Goal: Information Seeking & Learning: Learn about a topic

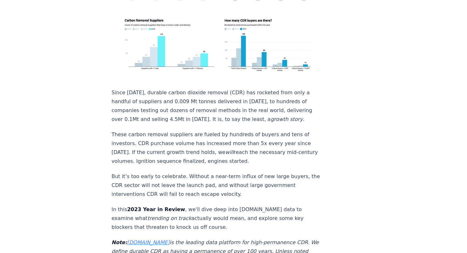
scroll to position [202, 0]
drag, startPoint x: 109, startPoint y: 78, endPoint x: 175, endPoint y: 145, distance: 94.6
click at [157, 134] on p "These carbon removal suppliers are fueled by hundreds of buyers and tens of inv…" at bounding box center [217, 148] width 210 height 36
drag, startPoint x: 113, startPoint y: 78, endPoint x: 187, endPoint y: 147, distance: 101.7
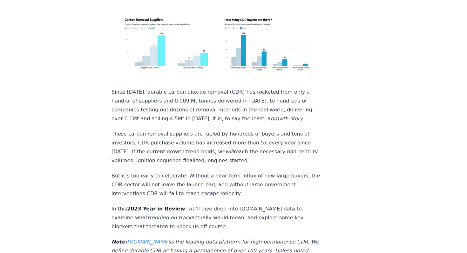
copy div "Since [DATE], durable carbon dioxide removal (CDR) has rocketed from only a han…"
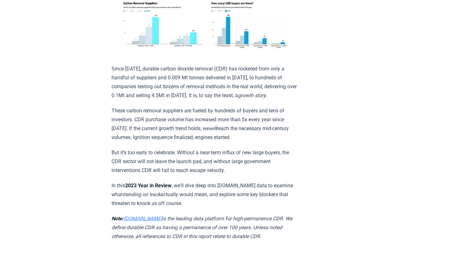
click at [158, 100] on p "Since [DATE], durable carbon dioxide removal (CDR) has rocketed from only a han…" at bounding box center [205, 83] width 186 height 36
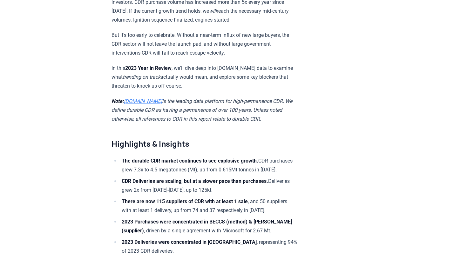
scroll to position [322, 0]
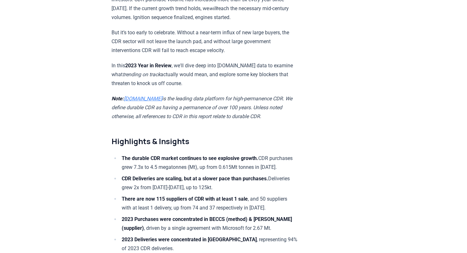
click at [158, 109] on em "Note: [DOMAIN_NAME] is the leading data platform for high-permanence CDR. We de…" at bounding box center [202, 108] width 181 height 24
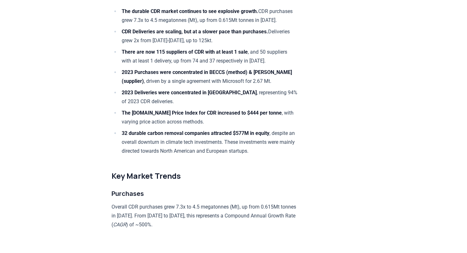
scroll to position [470, 0]
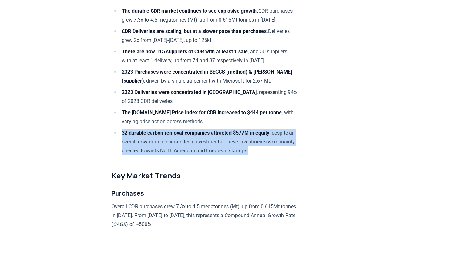
drag, startPoint x: 121, startPoint y: 143, endPoint x: 237, endPoint y: 163, distance: 118.3
click at [237, 155] on li "32 durable carbon removal companies attracted $577M in equity , despite an over…" at bounding box center [209, 142] width 178 height 27
copy li "32 durable carbon removal companies attracted $577M in equity , despite an over…"
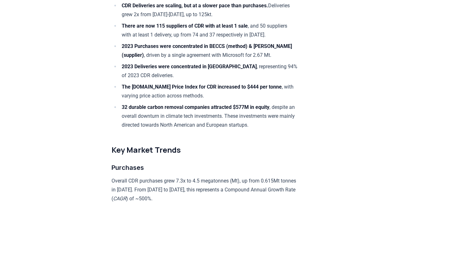
scroll to position [498, 0]
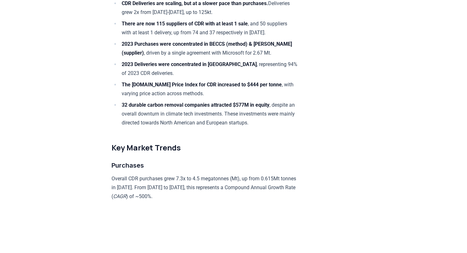
click at [249, 171] on h3 "Purchases" at bounding box center [205, 166] width 186 height 10
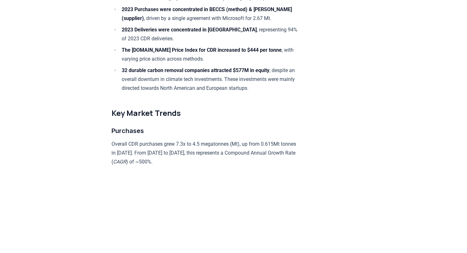
scroll to position [534, 0]
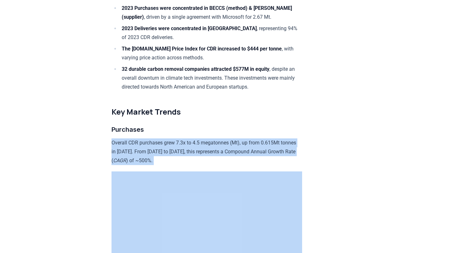
drag, startPoint x: 112, startPoint y: 152, endPoint x: 136, endPoint y: 175, distance: 33.5
copy p "Overall CDR purchases grew 7.3x to 4.5 megatonnes (Mt), up from 0.615Mt tonnes …"
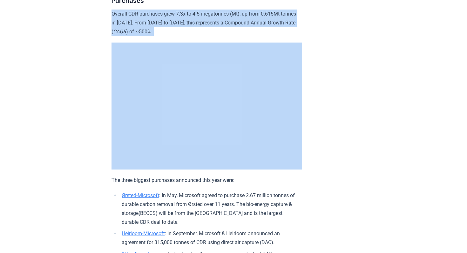
scroll to position [662, 0]
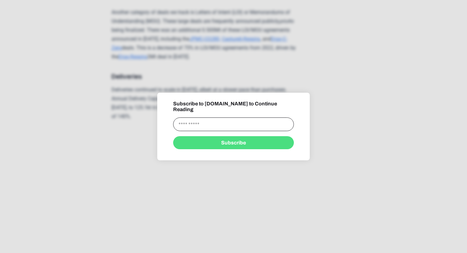
scroll to position [937, 0]
click at [199, 125] on input "information" at bounding box center [233, 125] width 120 height 14
click at [184, 182] on div at bounding box center [233, 126] width 467 height 253
click at [226, 73] on div at bounding box center [233, 126] width 467 height 253
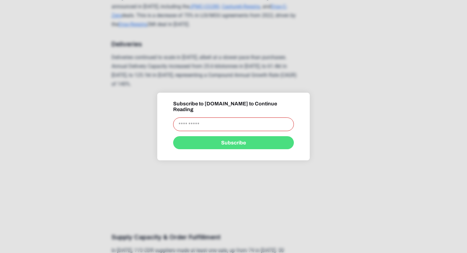
scroll to position [979, 0]
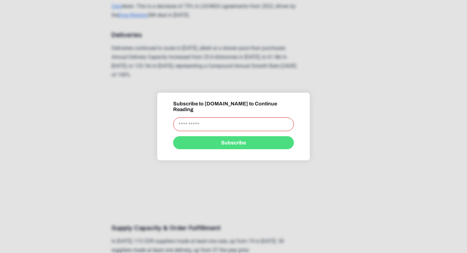
click at [195, 113] on div "Subscribe to [DOMAIN_NAME] to Continue Reading" at bounding box center [233, 116] width 120 height 30
click at [195, 119] on input "information" at bounding box center [233, 125] width 120 height 14
type input "**********"
click at [226, 139] on button "Subscribe" at bounding box center [233, 142] width 120 height 13
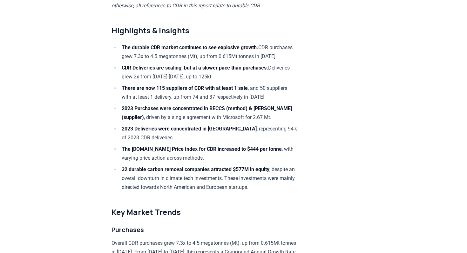
scroll to position [434, 0]
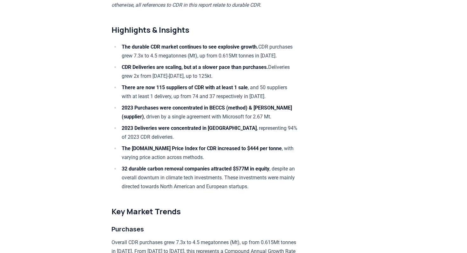
click at [141, 142] on li "2023 Deliveries were concentrated in [GEOGRAPHIC_DATA] , representing 94% of 20…" at bounding box center [209, 133] width 178 height 18
click at [147, 142] on li "2023 Deliveries were concentrated in [GEOGRAPHIC_DATA] , representing 94% of 20…" at bounding box center [209, 133] width 178 height 18
copy li "2023 Deliveries were concentrated in [GEOGRAPHIC_DATA] , representing 94% of 20…"
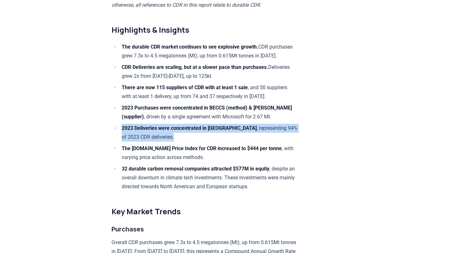
click at [147, 142] on li "2023 Deliveries were concentrated in [GEOGRAPHIC_DATA] , representing 94% of 20…" at bounding box center [209, 133] width 178 height 18
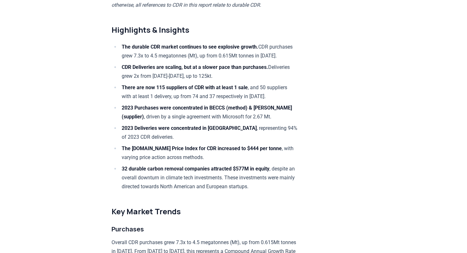
click at [169, 175] on li "32 durable carbon removal companies attracted $577M in equity , despite an over…" at bounding box center [209, 178] width 178 height 27
click at [180, 162] on li "The [DOMAIN_NAME] Price Index for CDR increased to $444 per tonne , with varyin…" at bounding box center [209, 153] width 178 height 18
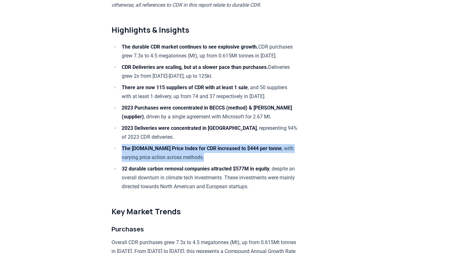
click at [180, 162] on li "The [DOMAIN_NAME] Price Index for CDR increased to $444 per tonne , with varyin…" at bounding box center [209, 153] width 178 height 18
copy li "The [DOMAIN_NAME] Price Index for CDR increased to $444 per tonne , with varyin…"
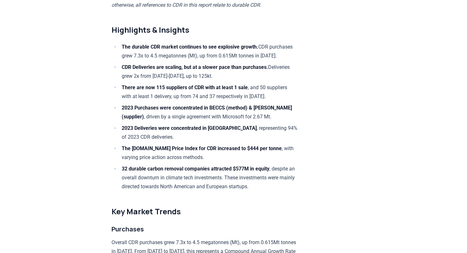
click at [196, 191] on li "32 durable carbon removal companies attracted $577M in equity , despite an over…" at bounding box center [209, 178] width 178 height 27
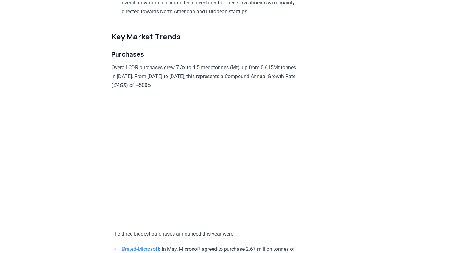
scroll to position [621, 0]
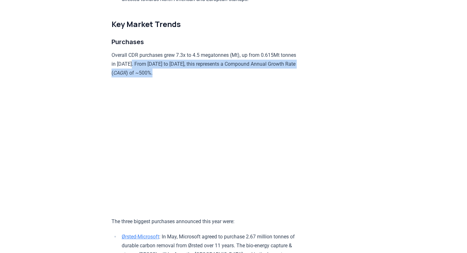
drag, startPoint x: 126, startPoint y: 74, endPoint x: 131, endPoint y: 79, distance: 7.2
click at [131, 78] on p "Overall CDR purchases grew 7.3x to 4.5 megatonnes (Mt), up from 0.615Mt tonnes …" at bounding box center [205, 64] width 186 height 27
copy p "From [DATE] to [DATE], this represents a Compound Annual Growth Rate ( CAGR ) o…"
click at [131, 78] on p "Overall CDR purchases grew 7.3x to 4.5 megatonnes (Mt), up from 0.615Mt tonnes …" at bounding box center [205, 64] width 186 height 27
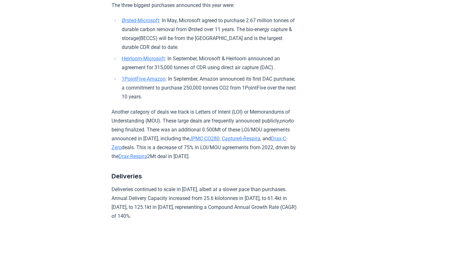
scroll to position [828, 0]
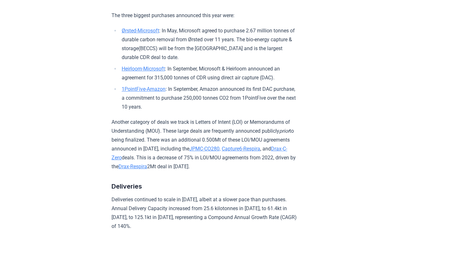
click at [156, 62] on li "Ørsted-Microsoft : In May, Microsoft agreed to purchase 2.67 million tonnes of …" at bounding box center [209, 44] width 178 height 36
copy li ": In May, Microsoft agreed to purchase 2.67 million tonnes of durable carbon re…"
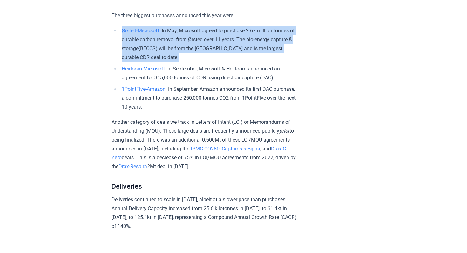
click at [156, 62] on li "Ørsted-Microsoft : In May, Microsoft agreed to purchase 2.67 million tonnes of …" at bounding box center [209, 44] width 178 height 36
copy li "Ørsted-Microsoft : In May, Microsoft agreed to purchase 2.67 million tonnes of …"
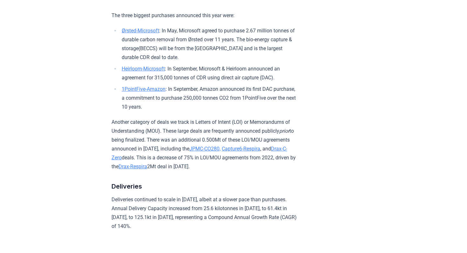
click at [254, 82] on li "Heirloom-Microsoft : In September, Microsoft & Heirloom announced an agreement …" at bounding box center [209, 74] width 178 height 18
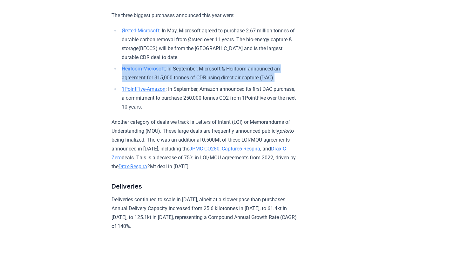
copy li "Heirloom-Microsoft : In September, Microsoft & Heirloom announced an agreement …"
click at [254, 82] on li "Heirloom-Microsoft : In September, Microsoft & Heirloom announced an agreement …" at bounding box center [209, 74] width 178 height 18
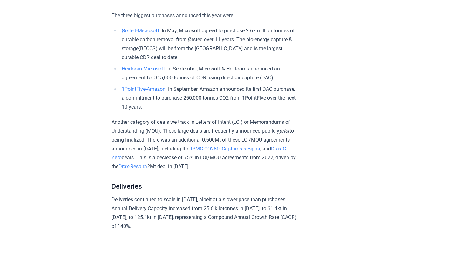
click at [259, 121] on p "Another category of deals we track is Letters of Intent (LOI) or Memorandums of…" at bounding box center [205, 144] width 186 height 53
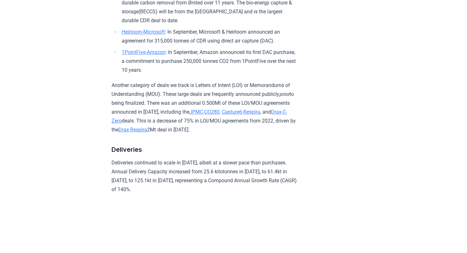
scroll to position [866, 0]
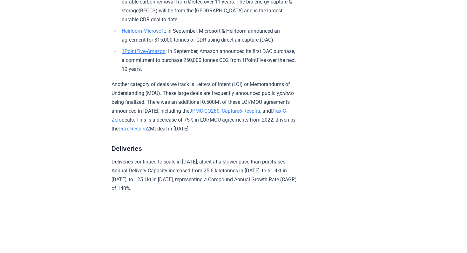
click at [257, 133] on p "Another category of deals we track is Letters of Intent (LOI) or Memorandums of…" at bounding box center [205, 106] width 186 height 53
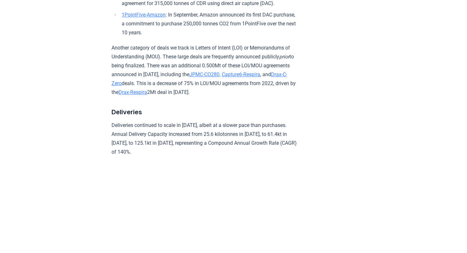
scroll to position [923, 0]
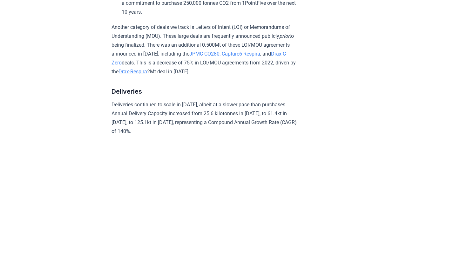
click at [161, 75] on p "Another category of deals we track is Letters of Intent (LOI) or Memorandums of…" at bounding box center [205, 49] width 186 height 53
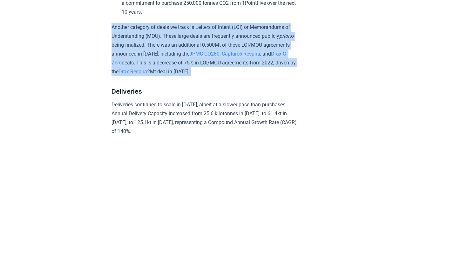
click at [161, 75] on p "Another category of deals we track is Letters of Intent (LOI) or Memorandums of…" at bounding box center [205, 49] width 186 height 53
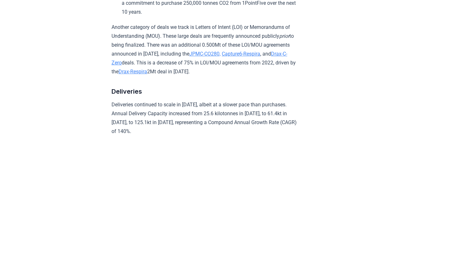
click at [224, 90] on h3 "Deliveries" at bounding box center [205, 91] width 186 height 10
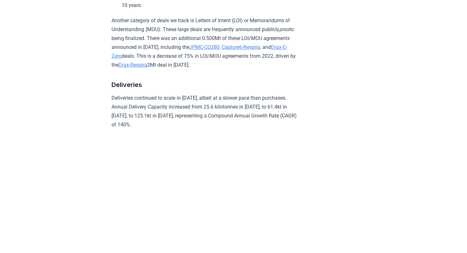
scroll to position [931, 0]
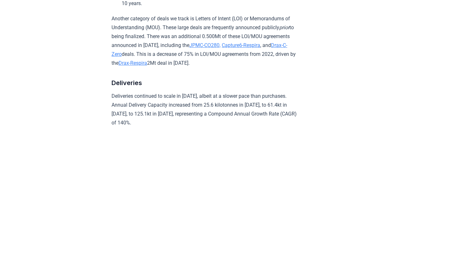
click at [139, 99] on p "Deliveries continued to scale in [DATE], albeit at a slower pace than purchases…" at bounding box center [205, 110] width 186 height 36
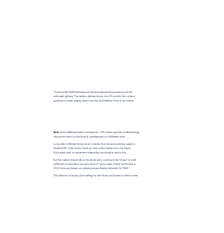
scroll to position [1332, 0]
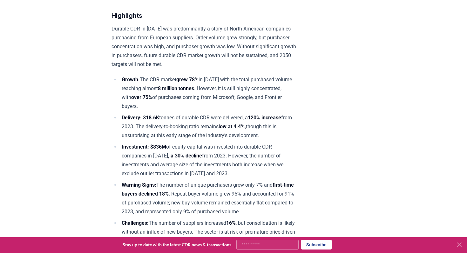
scroll to position [236, 0]
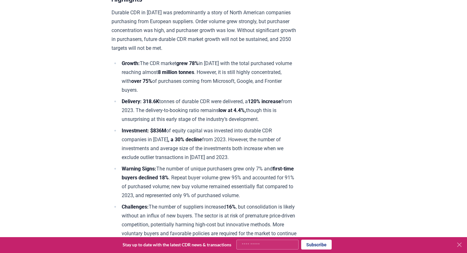
click at [268, 246] on input "Your email" at bounding box center [268, 245] width 62 height 10
type input "**********"
click at [307, 244] on button "Subscribe" at bounding box center [316, 245] width 31 height 10
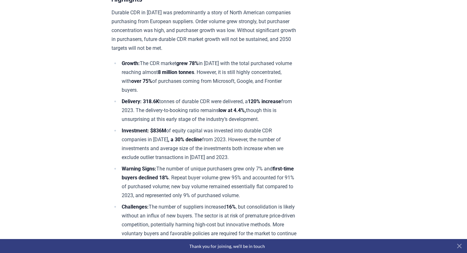
click at [461, 247] on icon at bounding box center [460, 247] width 8 height 8
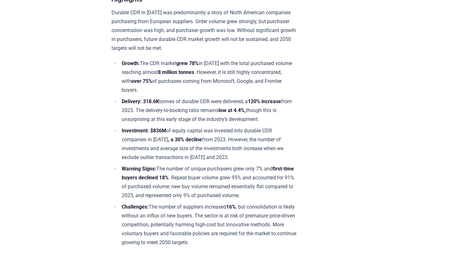
scroll to position [223, 0]
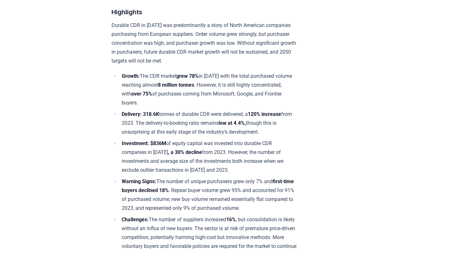
drag, startPoint x: 112, startPoint y: 42, endPoint x: 222, endPoint y: 133, distance: 142.9
copy div "Durable CDR in 2024 was predominantly a story of North American companies purch…"
click at [171, 148] on li "Investment: $836M of equity capital was invested into durable CDR companies in …" at bounding box center [209, 157] width 178 height 36
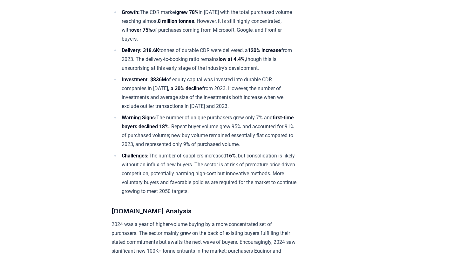
scroll to position [293, 0]
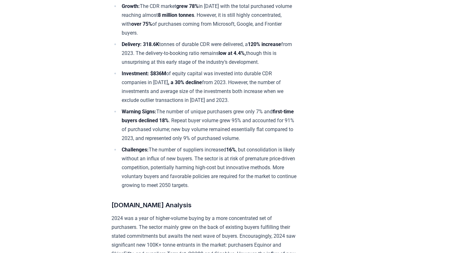
click at [121, 72] on li "Investment: $836M of equity capital was invested into durable CDR companies in …" at bounding box center [209, 87] width 178 height 36
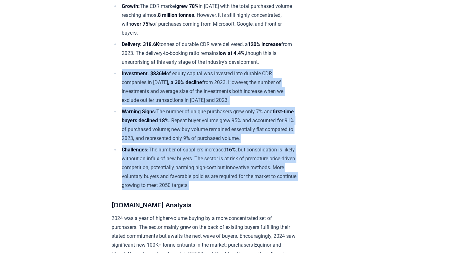
drag, startPoint x: 121, startPoint y: 72, endPoint x: 159, endPoint y: 182, distance: 116.4
click at [159, 182] on ul "Growth: The CDR market grew 78% in 2024 with the total purchased volume reachin…" at bounding box center [205, 96] width 186 height 188
copy ul "Investment: $836M of equity capital was invested into durable CDR companies in …"
click at [144, 150] on strong "Challenges:" at bounding box center [135, 150] width 27 height 6
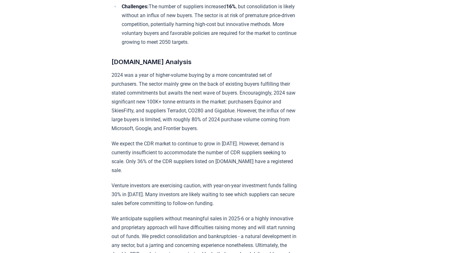
scroll to position [437, 0]
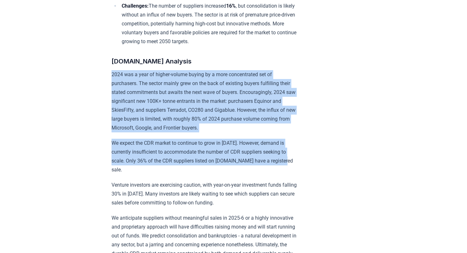
drag, startPoint x: 112, startPoint y: 73, endPoint x: 255, endPoint y: 151, distance: 163.4
copy div "2024 was a year of higher-volume buying by a more concentrated set of purchaser…"
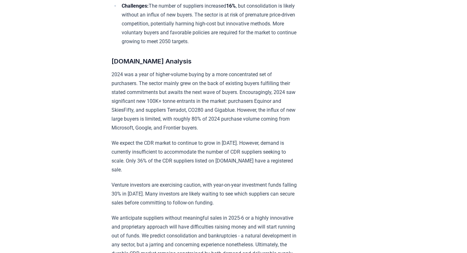
click at [298, 181] on p "Venture investors are exercising caution, with year-on-year investment funds fa…" at bounding box center [205, 194] width 186 height 27
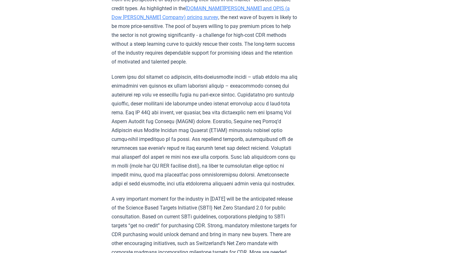
scroll to position [830, 0]
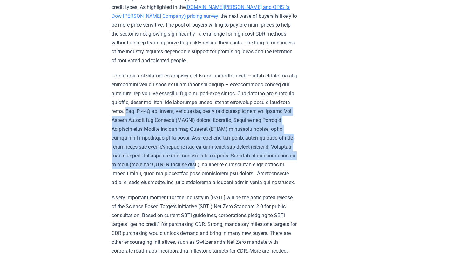
drag, startPoint x: 286, startPoint y: 66, endPoint x: 293, endPoint y: 117, distance: 51.3
click at [293, 117] on p at bounding box center [205, 130] width 186 height 116
copy p "The US 45Q tax credit, for example, has been fundamental for the Direct Air Car…"
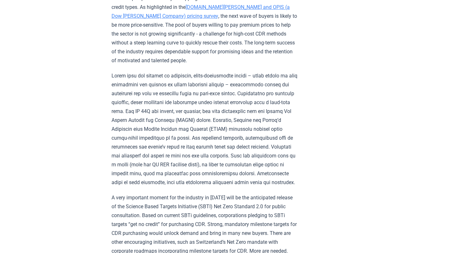
click at [273, 194] on p "A very important moment for the industry in 2025 will be the anticipated releas…" at bounding box center [205, 225] width 186 height 62
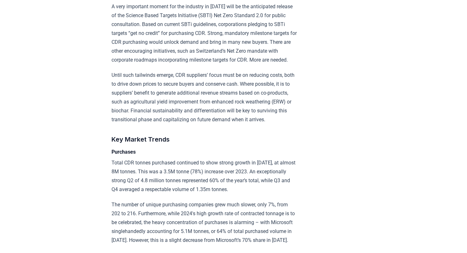
scroll to position [1075, 0]
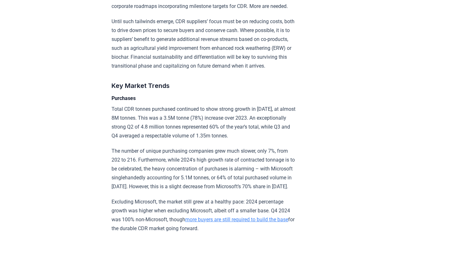
click at [145, 147] on p "The number of unique purchasing companies grew much slower, only 7%, from 202 t…" at bounding box center [205, 169] width 186 height 45
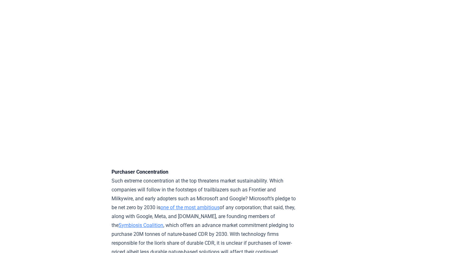
scroll to position [1820, 0]
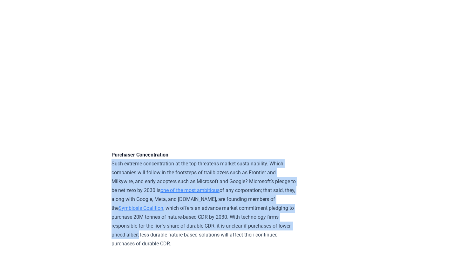
drag, startPoint x: 110, startPoint y: 128, endPoint x: 186, endPoint y: 194, distance: 100.5
copy p "Such extreme concentration at the top threatens market sustainability. Which co…"
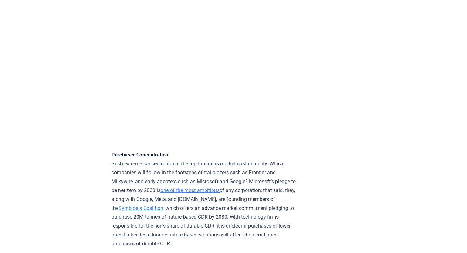
click at [227, 194] on p "Purchaser Concentration Such extreme concentration at the top threatens market …" at bounding box center [205, 200] width 186 height 98
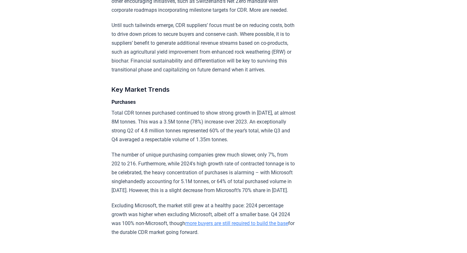
scroll to position [1066, 0]
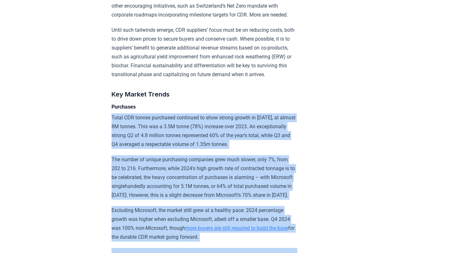
drag, startPoint x: 110, startPoint y: 79, endPoint x: 315, endPoint y: 205, distance: 240.6
copy div "Total CDR tonnes purchased continued to show strong growth in 2024, at almost 8…"
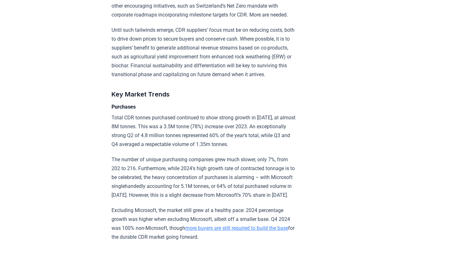
click at [298, 38] on p "Until such tailwinds emerge, CDR suppliers’ focus must be on reducing costs, bo…" at bounding box center [205, 52] width 186 height 53
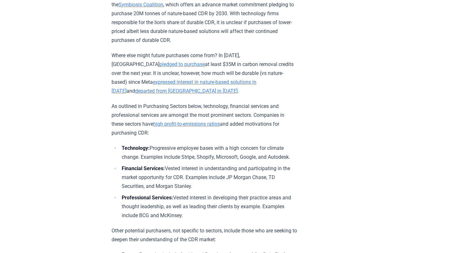
scroll to position [2024, 0]
click at [288, 144] on li "Technology: Progressive employee bases with a high concern for climate change. …" at bounding box center [209, 153] width 178 height 18
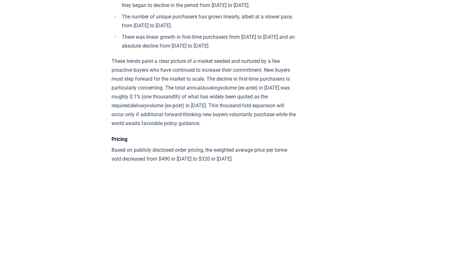
scroll to position [2494, 0]
click at [222, 146] on p "Based on publicly disclosed order pricing, the weighted average price per tonne…" at bounding box center [205, 155] width 186 height 18
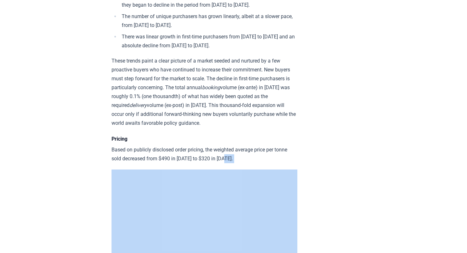
click at [222, 146] on p "Based on publicly disclosed order pricing, the weighted average price per tonne…" at bounding box center [205, 155] width 186 height 18
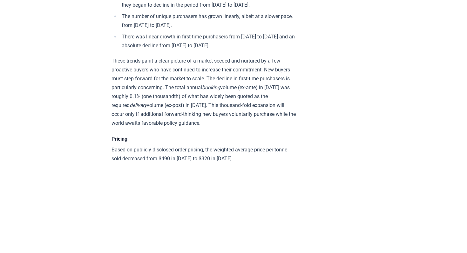
click at [219, 146] on p "Based on publicly disclosed order pricing, the weighted average price per tonne…" at bounding box center [205, 155] width 186 height 18
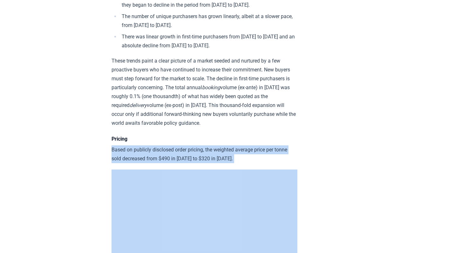
copy p "Based on publicly disclosed order pricing, the weighted average price per tonne…"
click at [219, 146] on p "Based on publicly disclosed order pricing, the weighted average price per tonne…" at bounding box center [205, 155] width 186 height 18
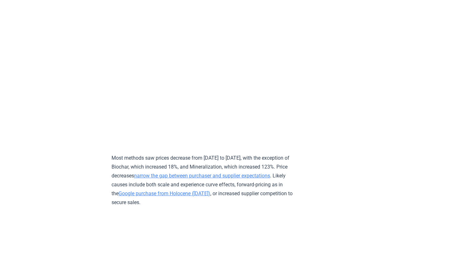
scroll to position [2651, 0]
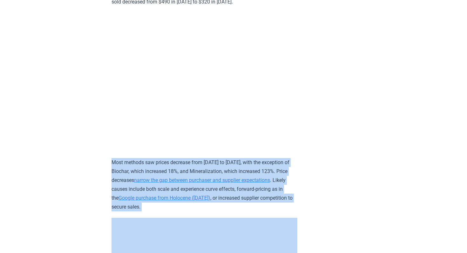
drag, startPoint x: 110, startPoint y: 90, endPoint x: 265, endPoint y: 134, distance: 161.2
copy p "Most methods saw prices decrease from 2023 to 2024, with the exception of Bioch…"
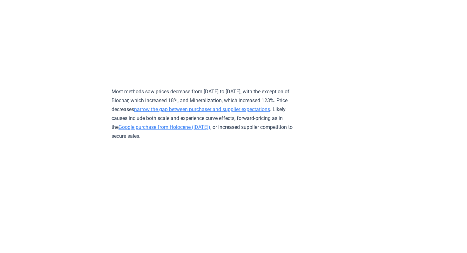
scroll to position [2723, 0]
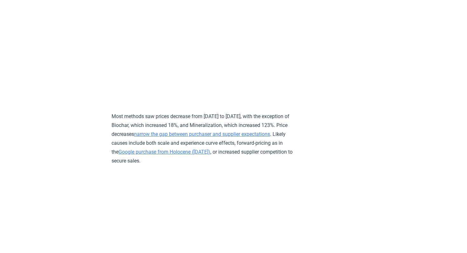
scroll to position [2697, 0]
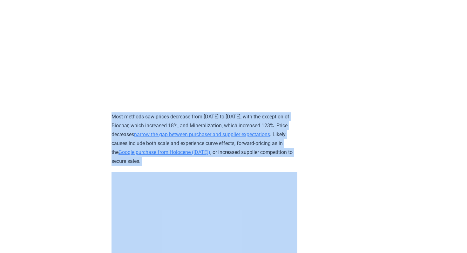
drag, startPoint x: 113, startPoint y: 43, endPoint x: 262, endPoint y: 86, distance: 155.2
copy p "Most methods saw prices decrease from 2023 to 2024, with the exception of Bioch…"
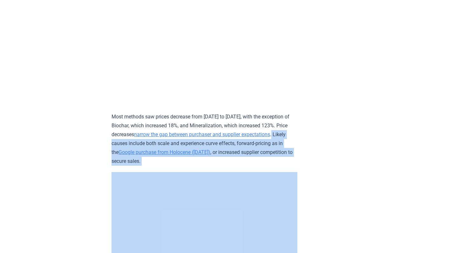
drag, startPoint x: 240, startPoint y: 63, endPoint x: 259, endPoint y: 87, distance: 30.7
copy p "Likely causes include both scale and experience curve effects, forward-pricing …"
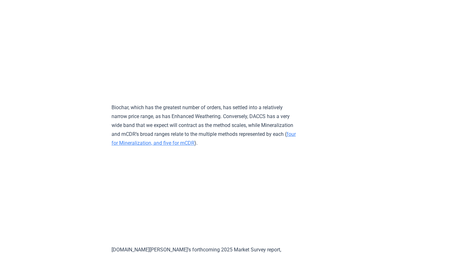
scroll to position [2899, 0]
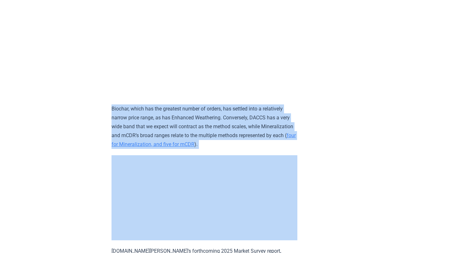
drag, startPoint x: 111, startPoint y: 29, endPoint x: 144, endPoint y: 68, distance: 51.2
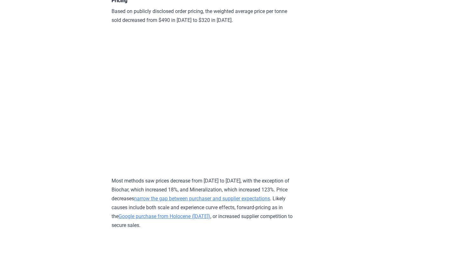
scroll to position [2493, 0]
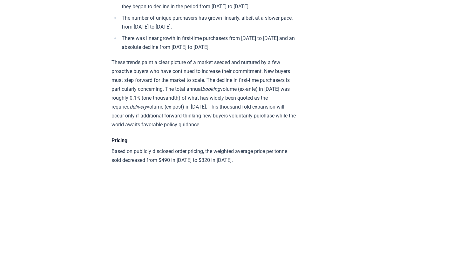
click at [204, 137] on h4 "Pricing" at bounding box center [205, 141] width 186 height 8
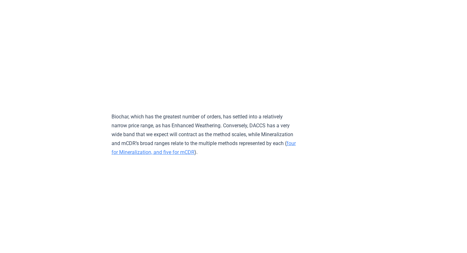
scroll to position [2891, 0]
click at [178, 113] on p "Biochar, which has the greatest number of orders, has settled into a relatively…" at bounding box center [205, 135] width 186 height 45
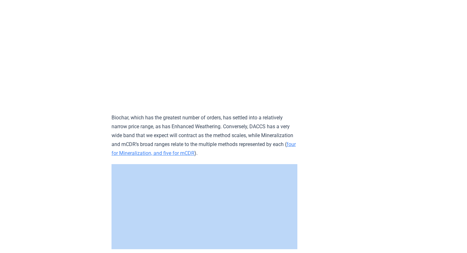
click at [178, 113] on p "Biochar, which has the greatest number of orders, has settled into a relatively…" at bounding box center [205, 135] width 186 height 45
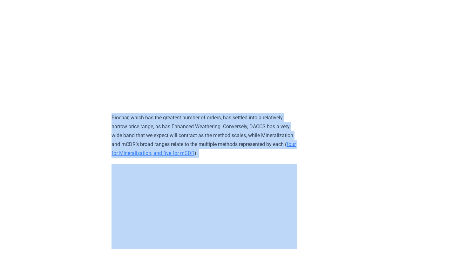
click at [178, 113] on p "Biochar, which has the greatest number of orders, has settled into a relatively…" at bounding box center [205, 135] width 186 height 45
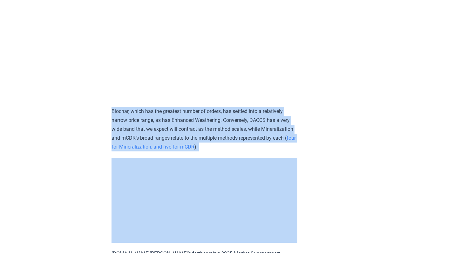
scroll to position [2898, 0]
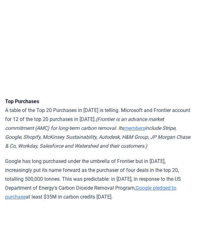
scroll to position [1531, 0]
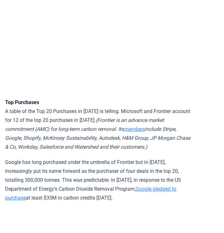
click at [175, 98] on p "Top Purchases A table of the Top 20 Purchases in 2024 is telling. Microsoft and…" at bounding box center [98, 124] width 186 height 53
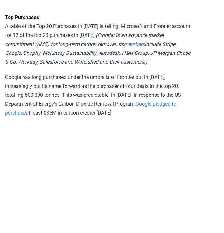
scroll to position [1622, 0]
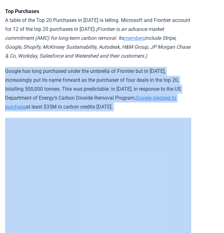
drag, startPoint x: 6, startPoint y: 25, endPoint x: 62, endPoint y: 68, distance: 71.0
click at [165, 67] on p "Google has long purchased under the umbrella of Frontier but in 2024, increasin…" at bounding box center [98, 89] width 186 height 45
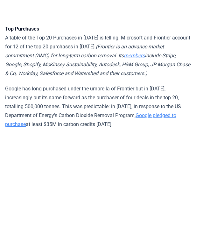
scroll to position [1603, 0]
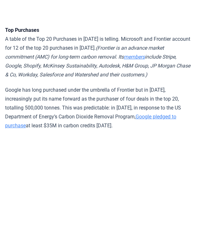
click at [149, 86] on p "Google has long purchased under the umbrella of Frontier but in 2024, increasin…" at bounding box center [98, 108] width 186 height 45
click at [140, 86] on p "Google has long purchased under the umbrella of Frontier but in 2024, increasin…" at bounding box center [98, 108] width 186 height 45
click at [173, 86] on p "Google has long purchased under the umbrella of Frontier but in 2024, increasin…" at bounding box center [98, 108] width 186 height 45
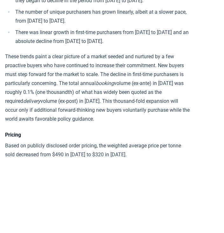
scroll to position [2497, 0]
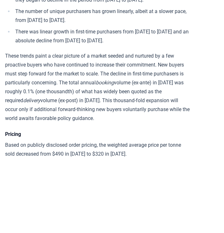
click at [128, 141] on p "Based on publicly disclosed order pricing, the weighted average price per tonne…" at bounding box center [98, 150] width 186 height 18
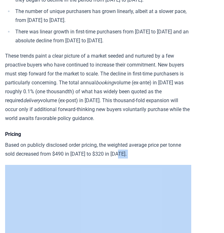
click at [128, 141] on p "Based on publicly disclosed order pricing, the weighted average price per tonne…" at bounding box center [98, 150] width 186 height 18
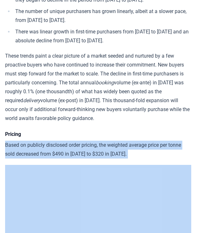
click at [128, 141] on p "Based on publicly disclosed order pricing, the weighted average price per tonne…" at bounding box center [98, 150] width 186 height 18
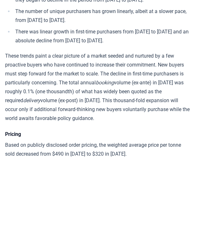
click at [127, 141] on p "Based on publicly disclosed order pricing, the weighted average price per tonne…" at bounding box center [98, 150] width 186 height 18
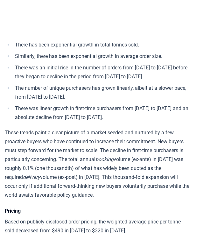
scroll to position [2421, 0]
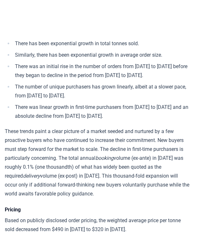
click at [141, 127] on p "These trends paint a clear picture of a market seeded and nurtured by a few pro…" at bounding box center [98, 162] width 186 height 71
click at [135, 127] on p "These trends paint a clear picture of a market seeded and nurtured by a few pro…" at bounding box center [98, 162] width 186 height 71
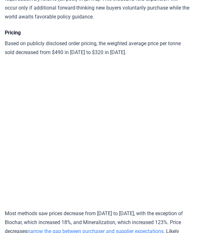
scroll to position [2663, 0]
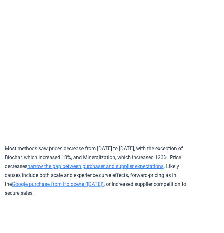
click at [155, 144] on p "Most methods saw prices decrease from 2023 to 2024, with the exception of Bioch…" at bounding box center [98, 170] width 186 height 53
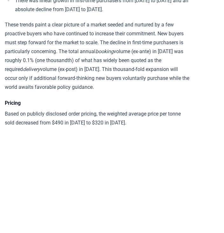
scroll to position [2525, 0]
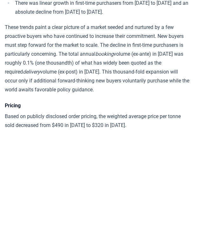
click at [118, 112] on p "Based on publicly disclosed order pricing, the weighted average price per tonne…" at bounding box center [98, 121] width 186 height 18
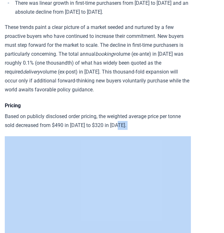
click at [118, 112] on p "Based on publicly disclosed order pricing, the weighted average price per tonne…" at bounding box center [98, 121] width 186 height 18
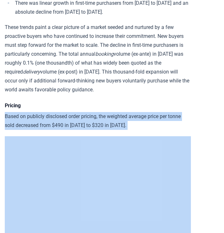
click at [118, 112] on p "Based on publicly disclosed order pricing, the weighted average price per tonne…" at bounding box center [98, 121] width 186 height 18
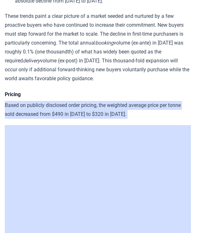
scroll to position [2537, 0]
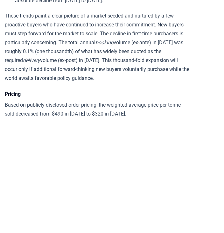
click at [171, 100] on p "Based on publicly disclosed order pricing, the weighted average price per tonne…" at bounding box center [98, 109] width 186 height 18
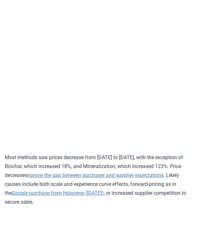
scroll to position [2658, 0]
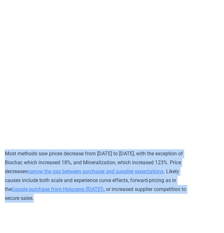
drag, startPoint x: 5, startPoint y: 70, endPoint x: 157, endPoint y: 105, distance: 156.3
click at [157, 149] on p "Most methods saw prices decrease from 2023 to 2024, with the exception of Bioch…" at bounding box center [98, 175] width 186 height 53
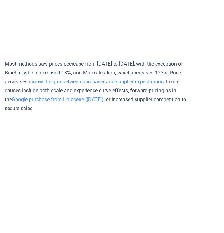
scroll to position [2745, 0]
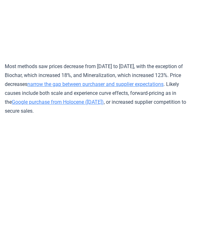
drag, startPoint x: 6, startPoint y: 167, endPoint x: 40, endPoint y: 211, distance: 56.0
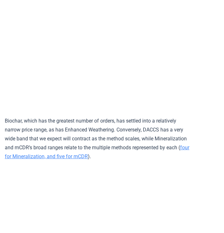
scroll to position [2883, 0]
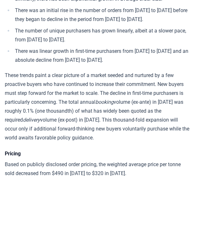
scroll to position [2482, 0]
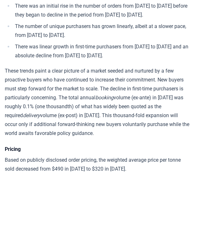
click at [189, 155] on p "Based on publicly disclosed order pricing, the weighted average price per tonne…" at bounding box center [98, 164] width 186 height 18
click at [157, 155] on p "Based on publicly disclosed order pricing, the weighted average price per tonne…" at bounding box center [98, 164] width 186 height 18
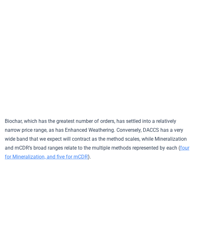
scroll to position [2887, 0]
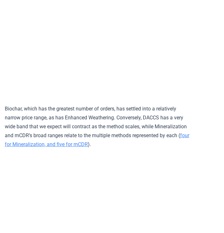
scroll to position [2898, 0]
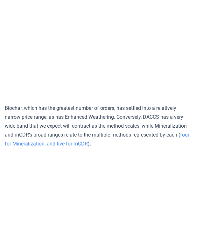
click at [101, 104] on p "Biochar, which has the greatest number of orders, has settled into a relatively…" at bounding box center [98, 126] width 186 height 45
click at [98, 104] on p "Biochar, which has the greatest number of orders, has settled into a relatively…" at bounding box center [98, 126] width 186 height 45
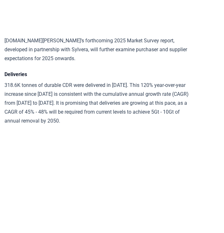
scroll to position [3108, 1]
